Goal: Task Accomplishment & Management: Manage account settings

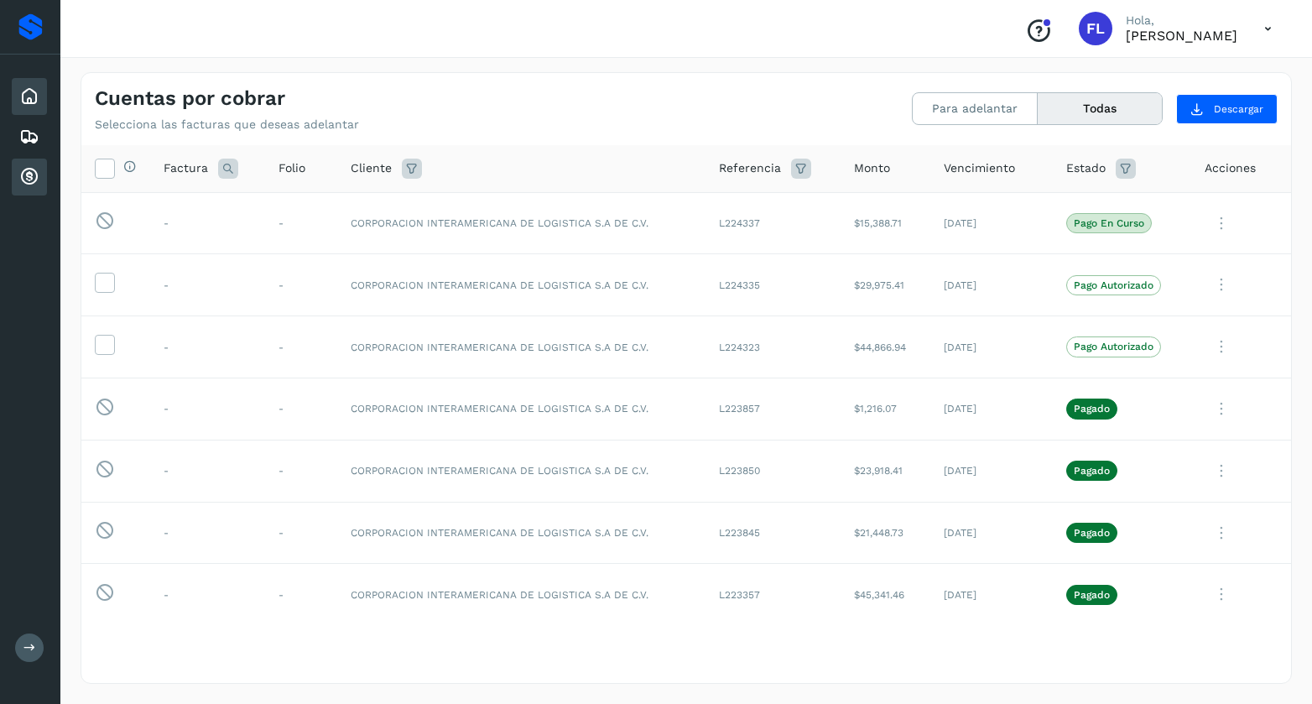
click at [35, 86] on icon at bounding box center [29, 96] width 20 height 20
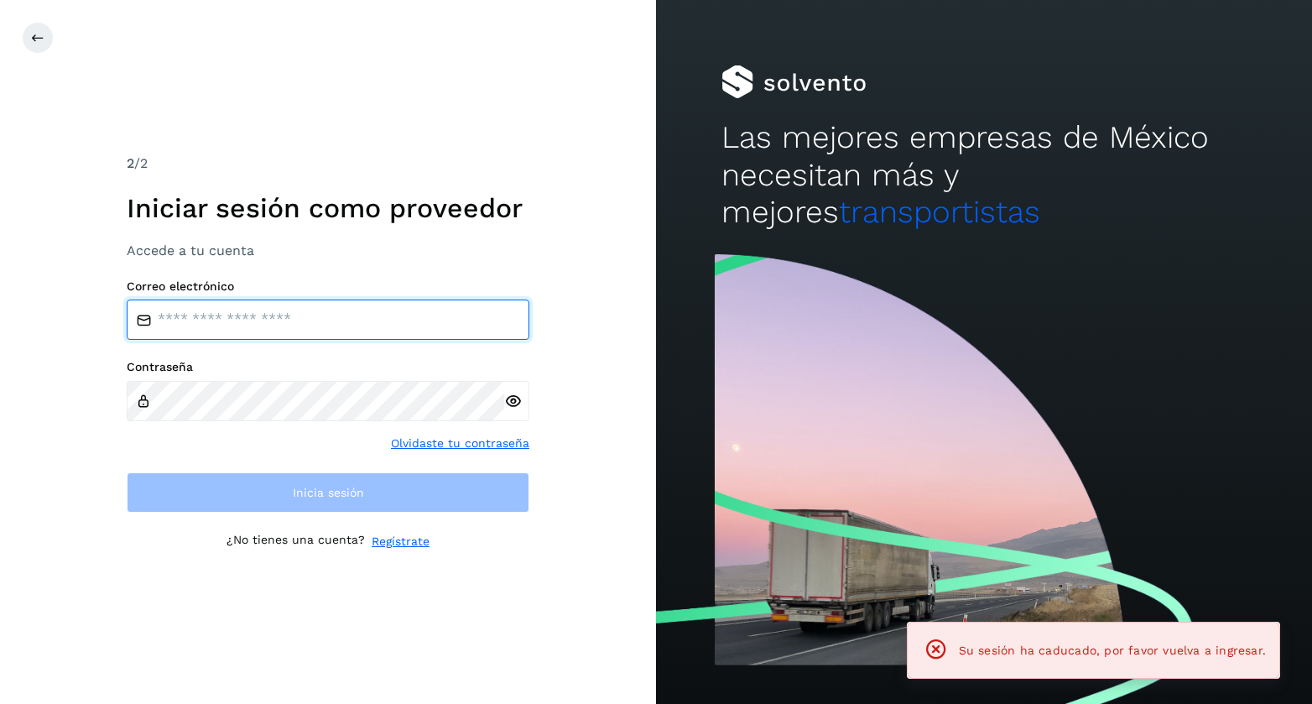
type input "**********"
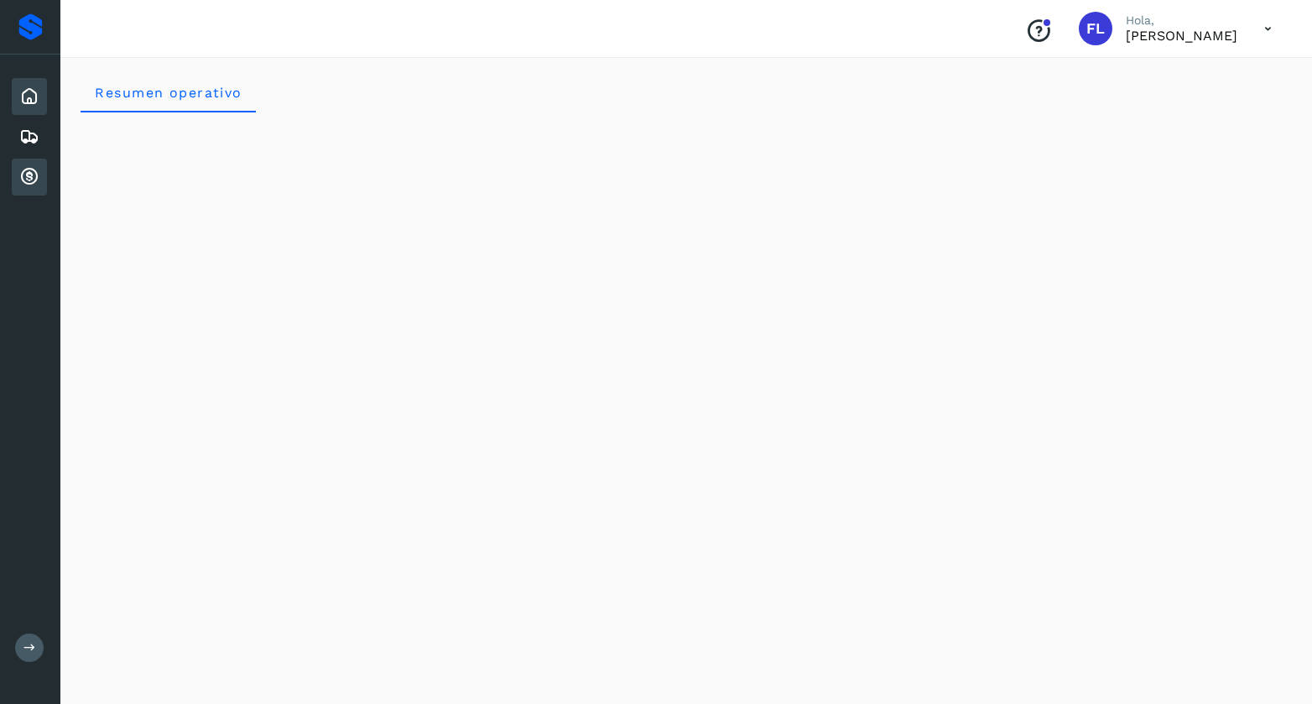
click at [19, 177] on icon at bounding box center [29, 177] width 20 height 20
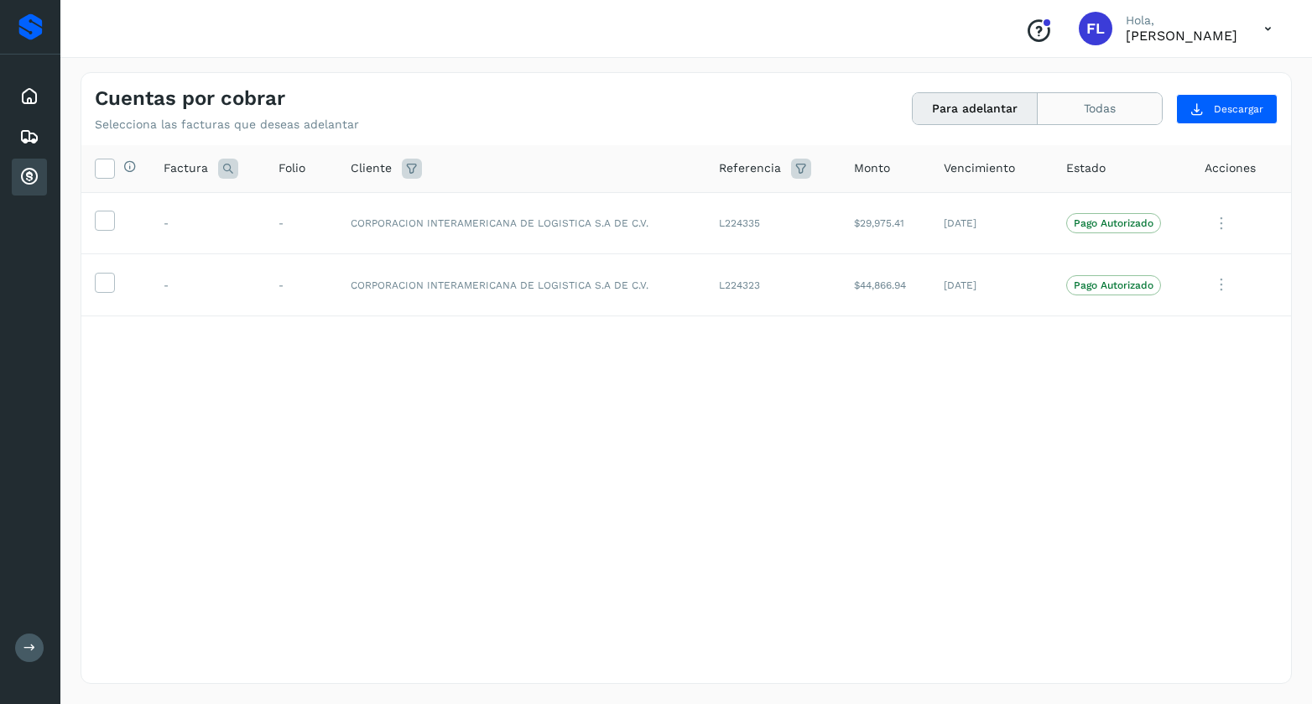
click at [1079, 105] on button "Todas" at bounding box center [1100, 108] width 124 height 31
